Goal: Navigation & Orientation: Find specific page/section

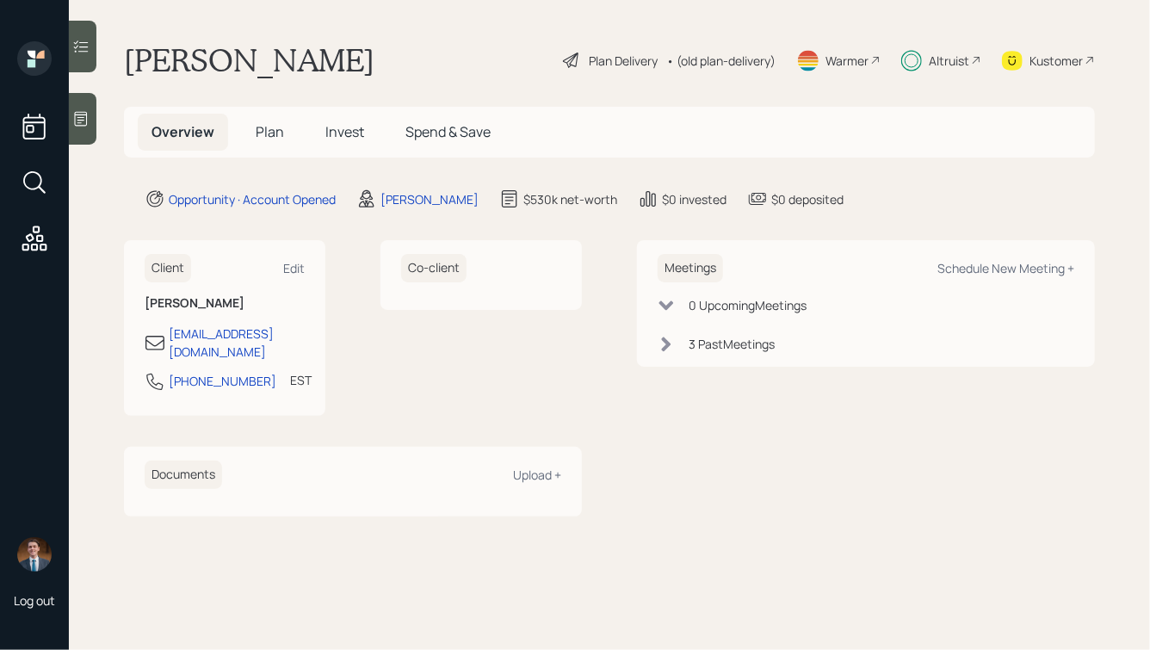
click at [336, 136] on span "Invest" at bounding box center [344, 131] width 39 height 19
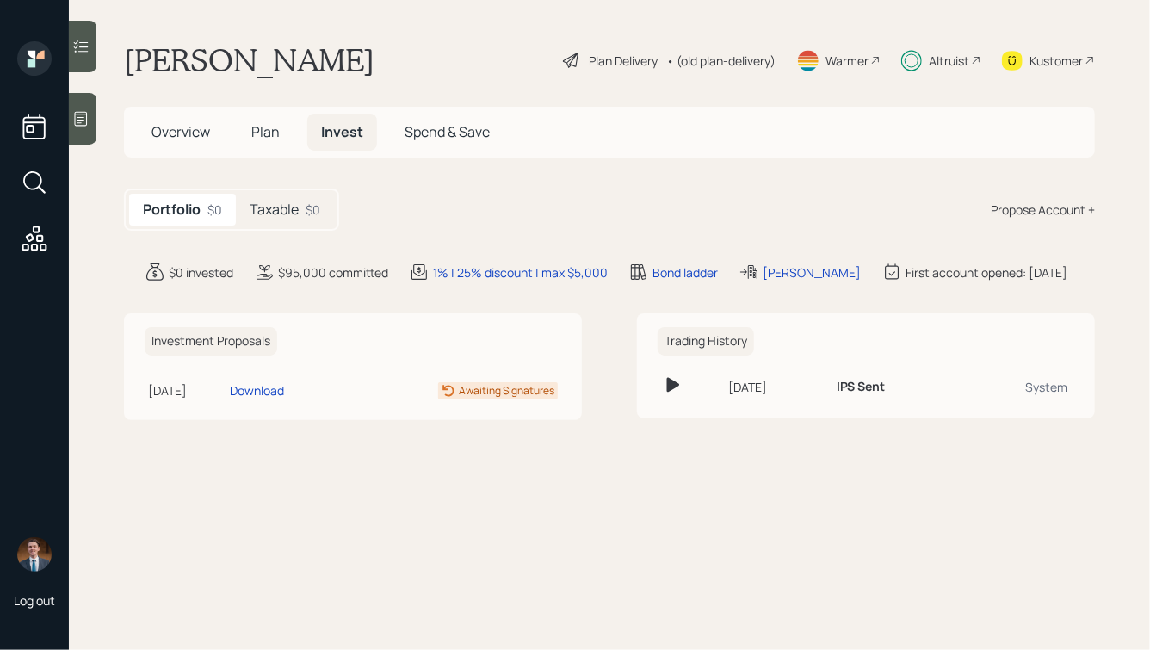
click at [280, 212] on h5 "Taxable" at bounding box center [274, 209] width 49 height 16
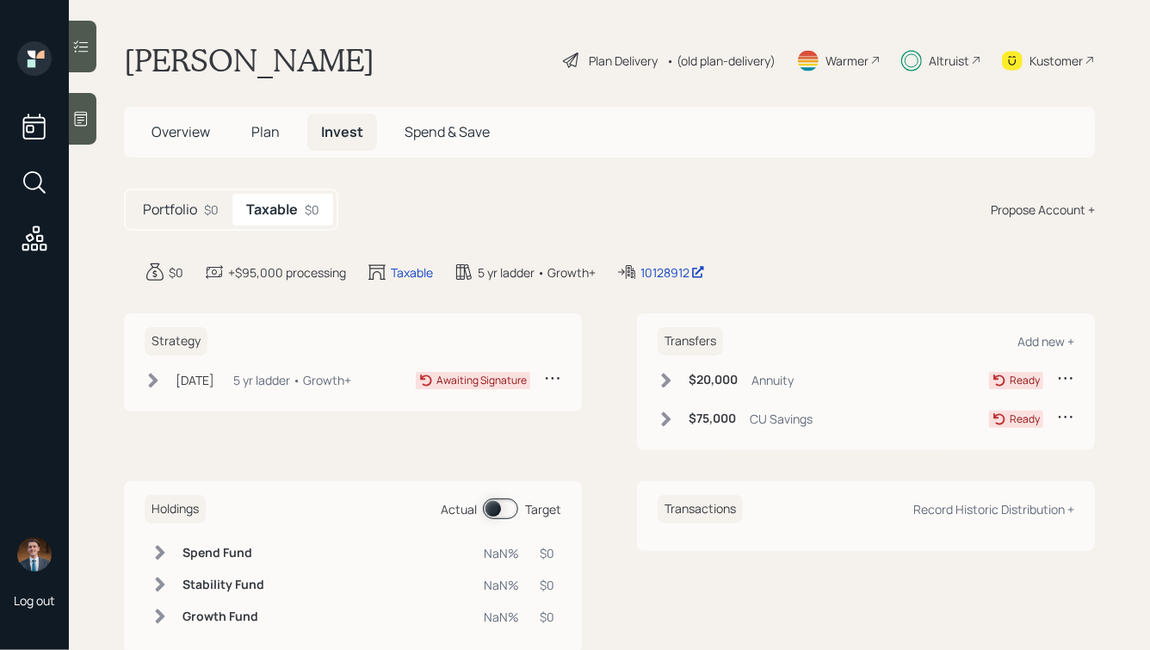
click at [258, 140] on span "Plan" at bounding box center [265, 131] width 28 height 19
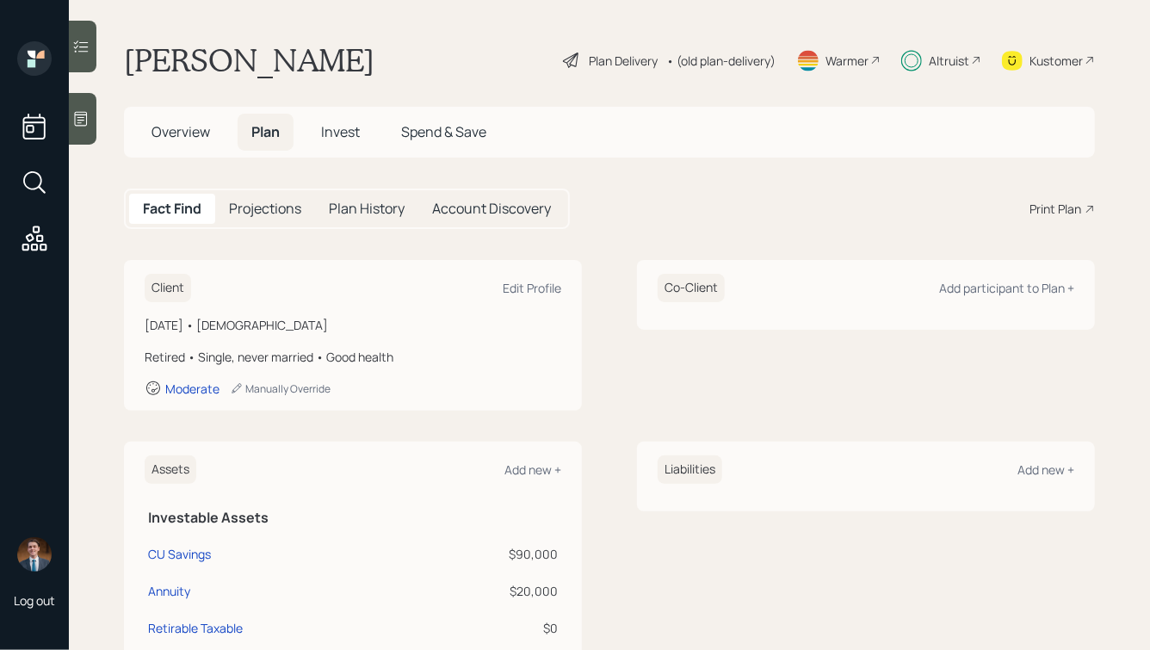
click at [207, 140] on span "Overview" at bounding box center [180, 131] width 59 height 19
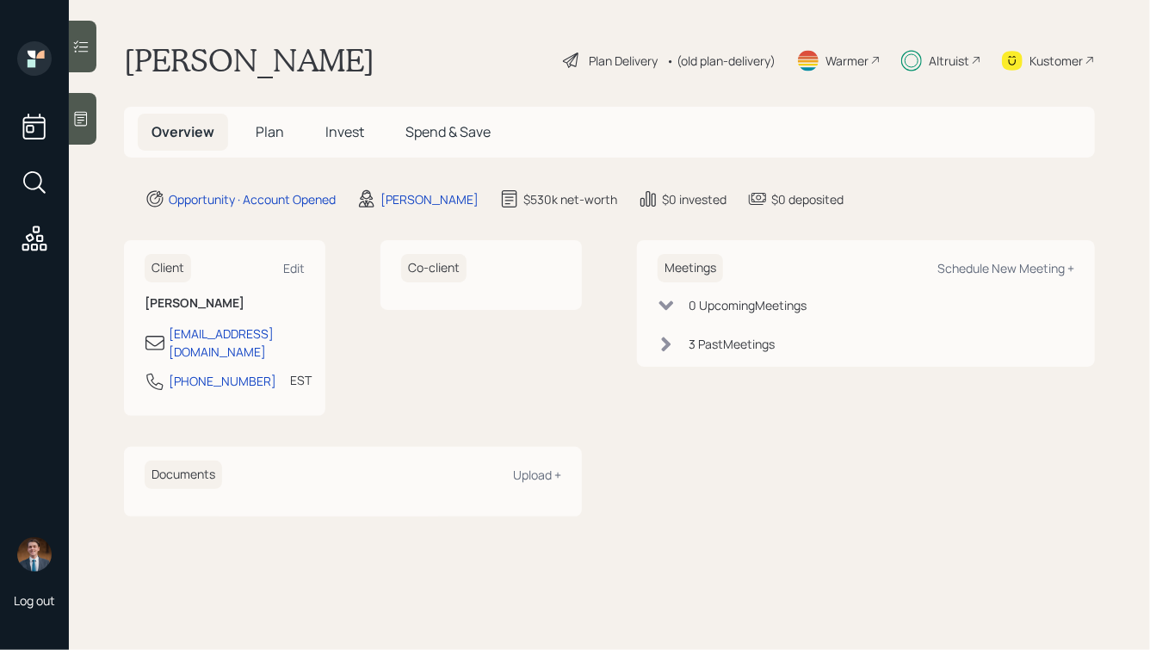
click at [259, 133] on span "Plan" at bounding box center [270, 131] width 28 height 19
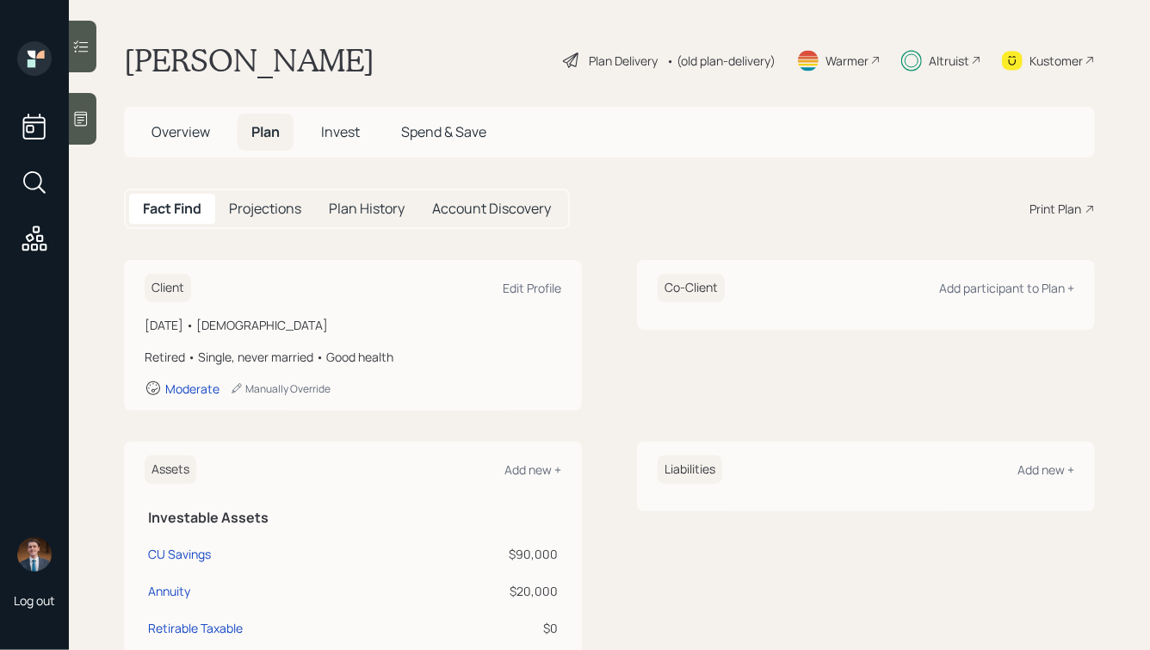
click at [170, 147] on h5 "Overview" at bounding box center [181, 132] width 86 height 37
